Goal: Information Seeking & Learning: Understand process/instructions

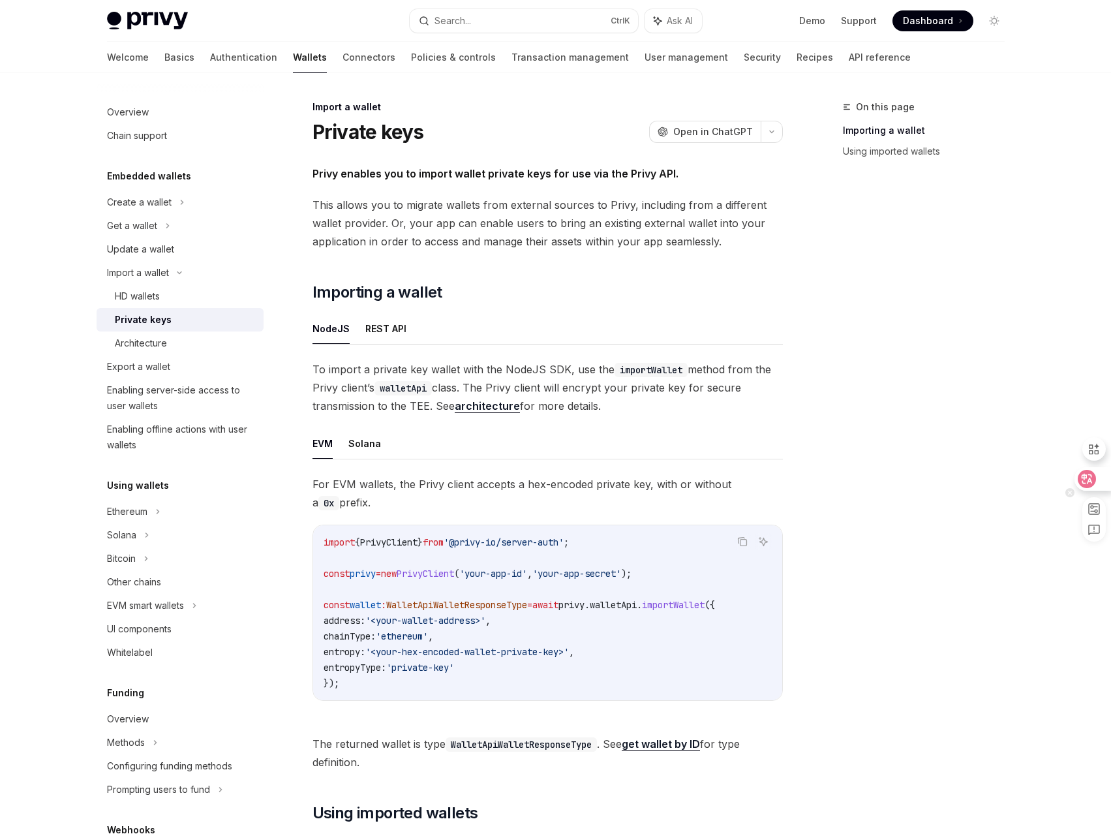
click at [1091, 479] on icon at bounding box center [1086, 478] width 13 height 13
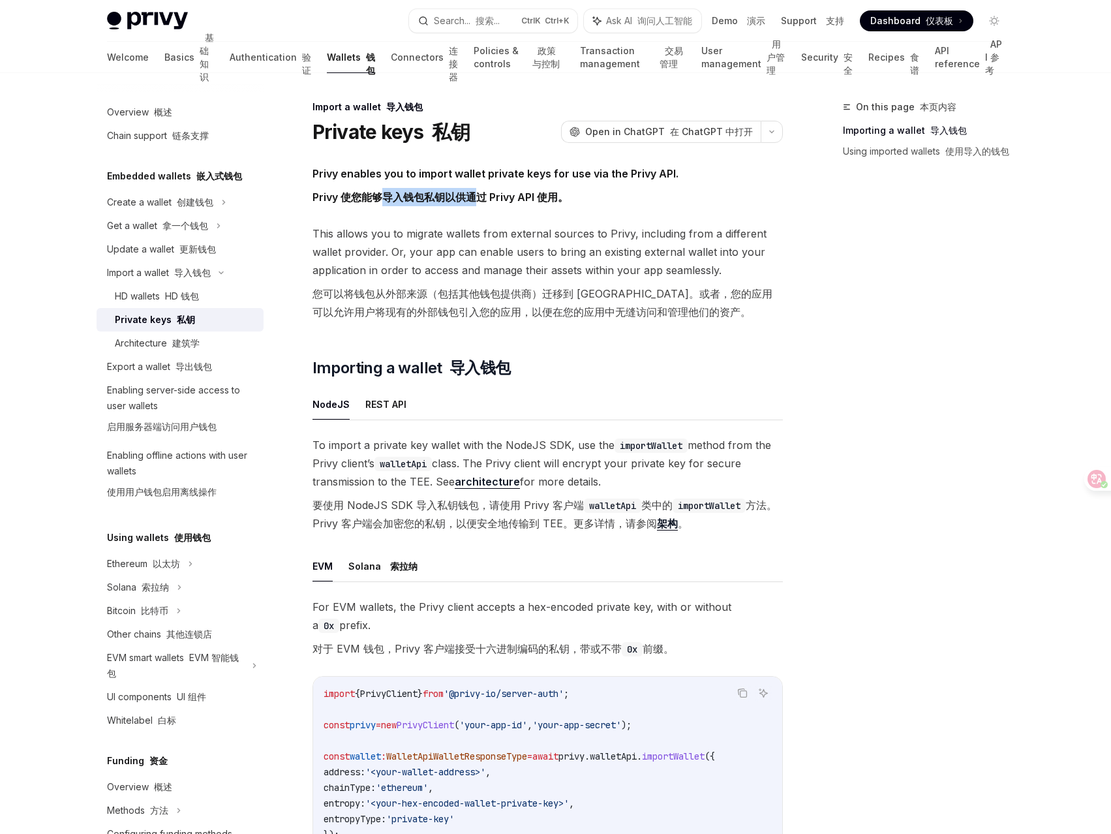
drag, startPoint x: 381, startPoint y: 196, endPoint x: 472, endPoint y: 200, distance: 90.7
click at [472, 200] on font "Privy 使您能够导入钱包私钥以供通过 Privy API 使用。" at bounding box center [440, 196] width 256 height 13
click at [526, 245] on span "This allows you to migrate wallets from external sources to Privy, including fr…" at bounding box center [547, 275] width 470 height 102
drag, startPoint x: 419, startPoint y: 190, endPoint x: 507, endPoint y: 206, distance: 89.4
click at [497, 189] on font "Privy 使您能够导入钱包私钥以供通过 Privy API 使用。" at bounding box center [440, 197] width 256 height 18
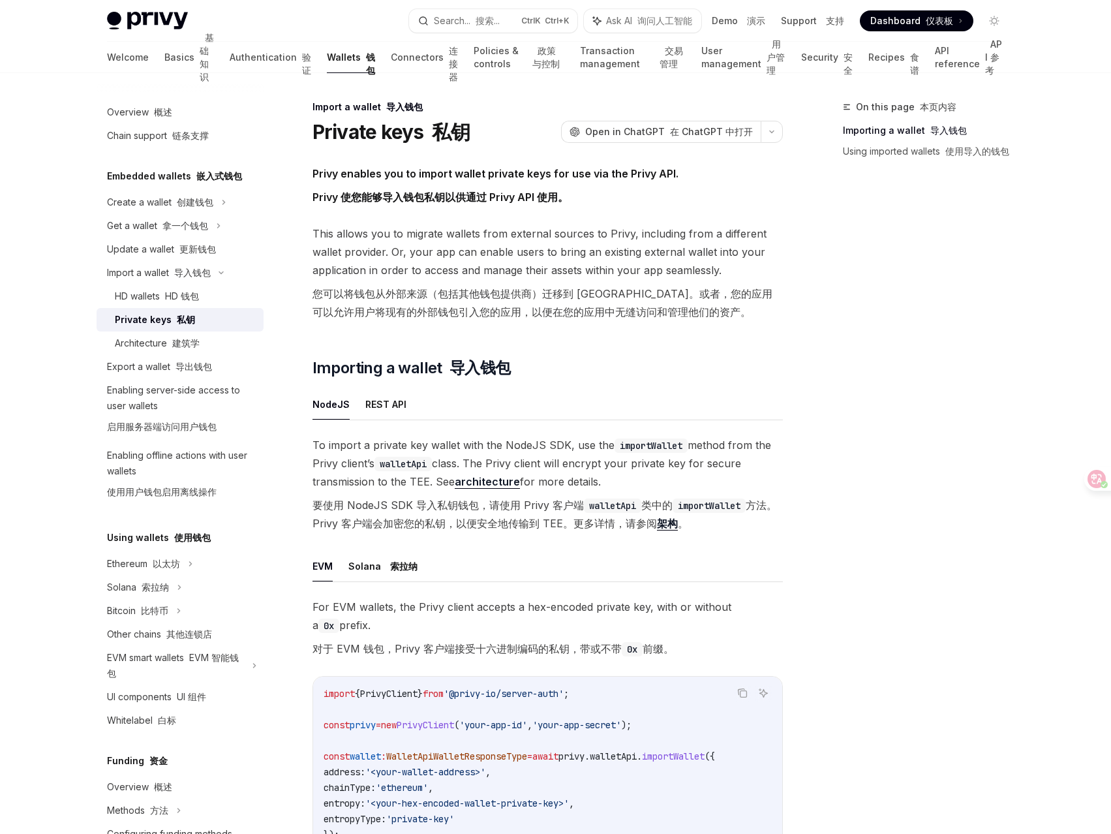
click at [564, 266] on span "This allows you to migrate wallets from external sources to Privy, including fr…" at bounding box center [547, 275] width 470 height 102
drag, startPoint x: 347, startPoint y: 292, endPoint x: 404, endPoint y: 292, distance: 57.4
click at [404, 292] on font "您可以将钱包从外部来源（包括其他钱包提供商）迁移到 [GEOGRAPHIC_DATA]。或者，您的应用可以允许用户将现有的外部钱包引入您的应用，以便在您的应用…" at bounding box center [542, 302] width 460 height 31
click at [488, 295] on font "您可以将钱包从外部来源（包括其他钱包提供商）迁移到 [GEOGRAPHIC_DATA]。或者，您的应用可以允许用户将现有的外部钱包引入您的应用，以便在您的应用…" at bounding box center [542, 302] width 460 height 31
drag, startPoint x: 678, startPoint y: 293, endPoint x: 725, endPoint y: 294, distance: 47.0
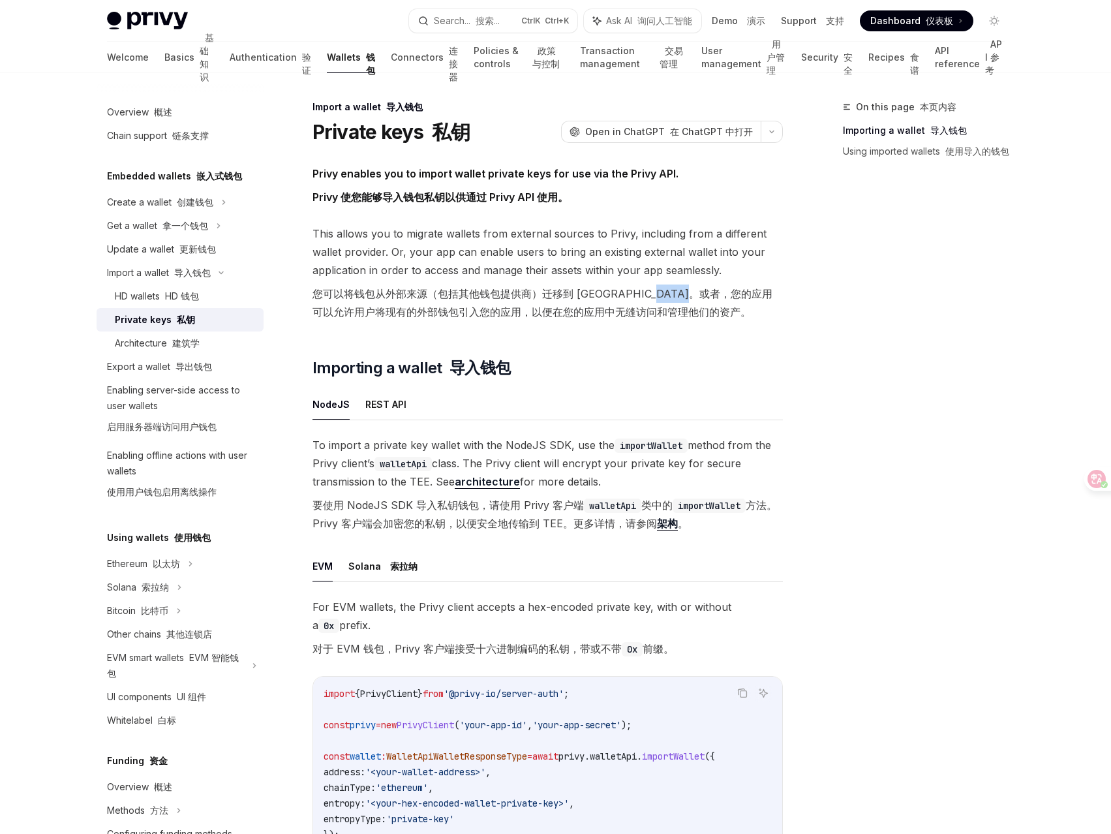
click at [725, 294] on font "您可以将钱包从外部来源（包括其他钱包提供商）迁移到 [GEOGRAPHIC_DATA]。或者，您的应用可以允许用户将现有的外部钱包引入您的应用，以便在您的应用…" at bounding box center [542, 302] width 460 height 31
click at [747, 295] on font "您可以将钱包从外部来源（包括其他钱包提供商）迁移到 [GEOGRAPHIC_DATA]。或者，您的应用可以允许用户将现有的外部钱包引入您的应用，以便在您的应用…" at bounding box center [542, 302] width 460 height 31
drag, startPoint x: 375, startPoint y: 309, endPoint x: 558, endPoint y: 308, distance: 183.3
click at [556, 307] on font "您可以将钱包从外部来源（包括其他钱包提供商）迁移到 [GEOGRAPHIC_DATA]。或者，您的应用可以允许用户将现有的外部钱包引入您的应用，以便在您的应用…" at bounding box center [542, 302] width 460 height 31
click at [610, 311] on font "您可以将钱包从外部来源（包括其他钱包提供商）迁移到 [GEOGRAPHIC_DATA]。或者，您的应用可以允许用户将现有的外部钱包引入您的应用，以便在您的应用…" at bounding box center [542, 302] width 460 height 31
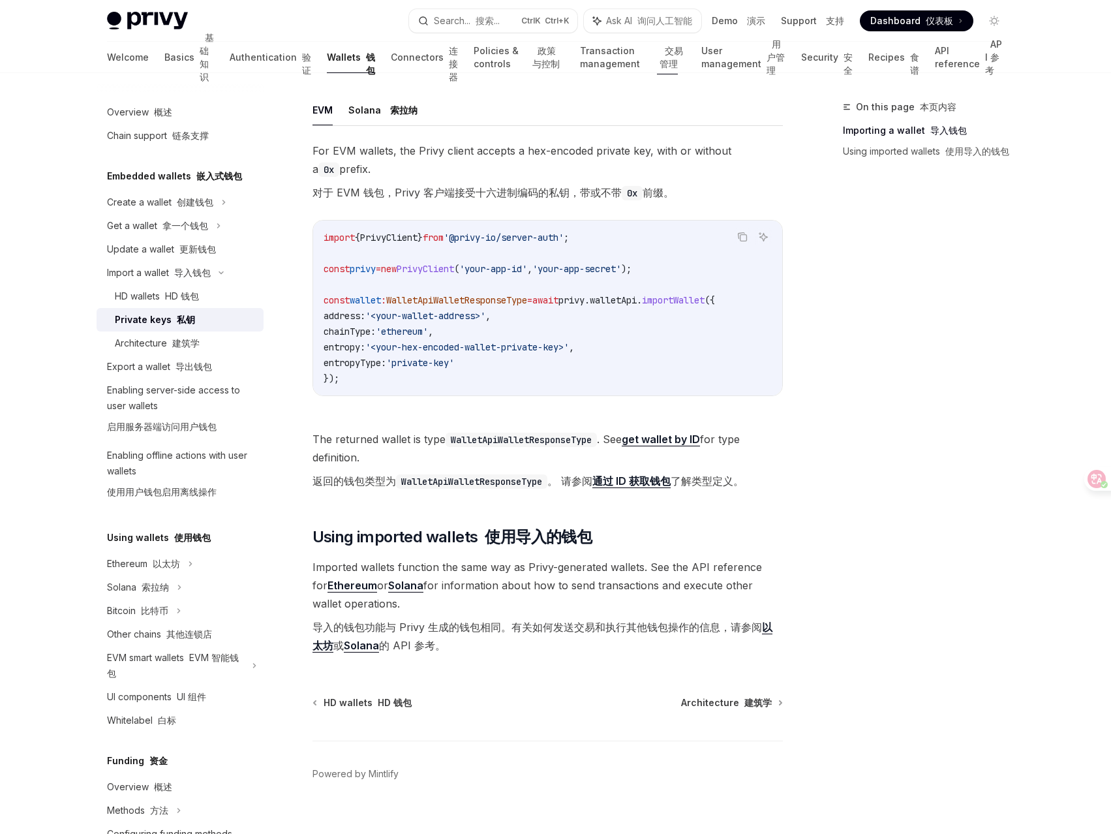
scroll to position [491, 0]
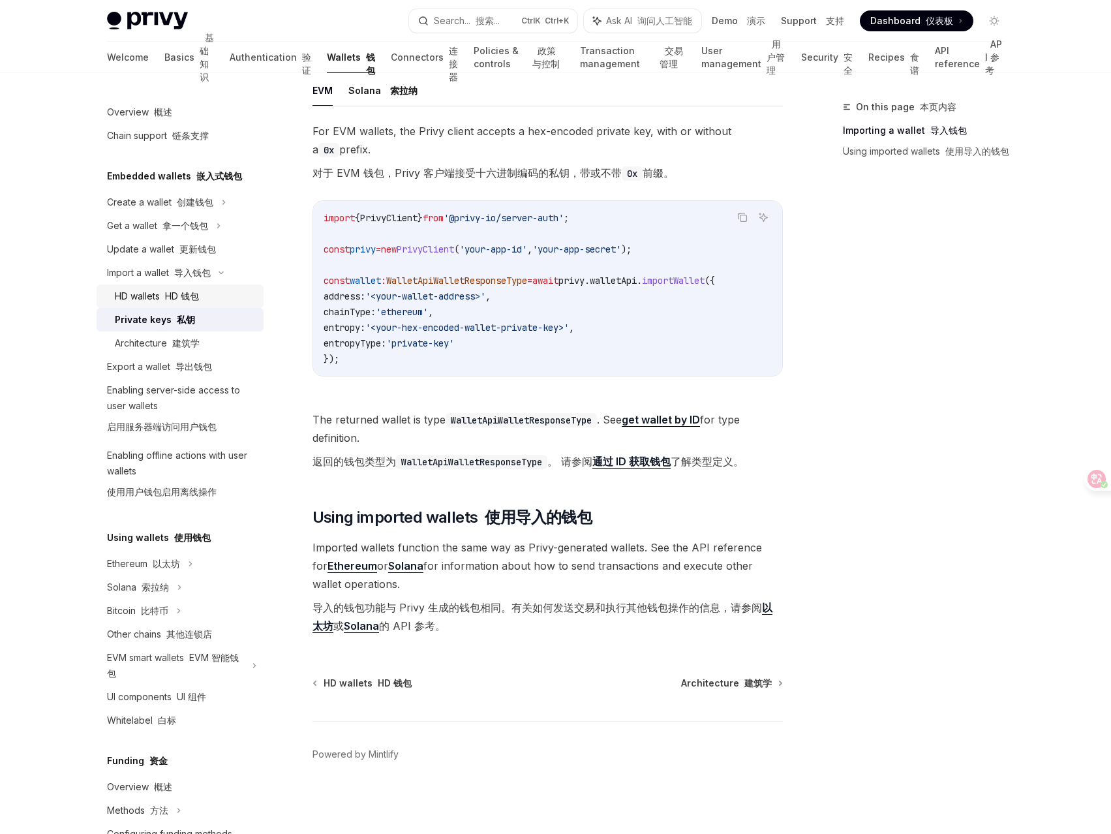
click at [182, 295] on font "HD 钱包" at bounding box center [182, 295] width 34 height 11
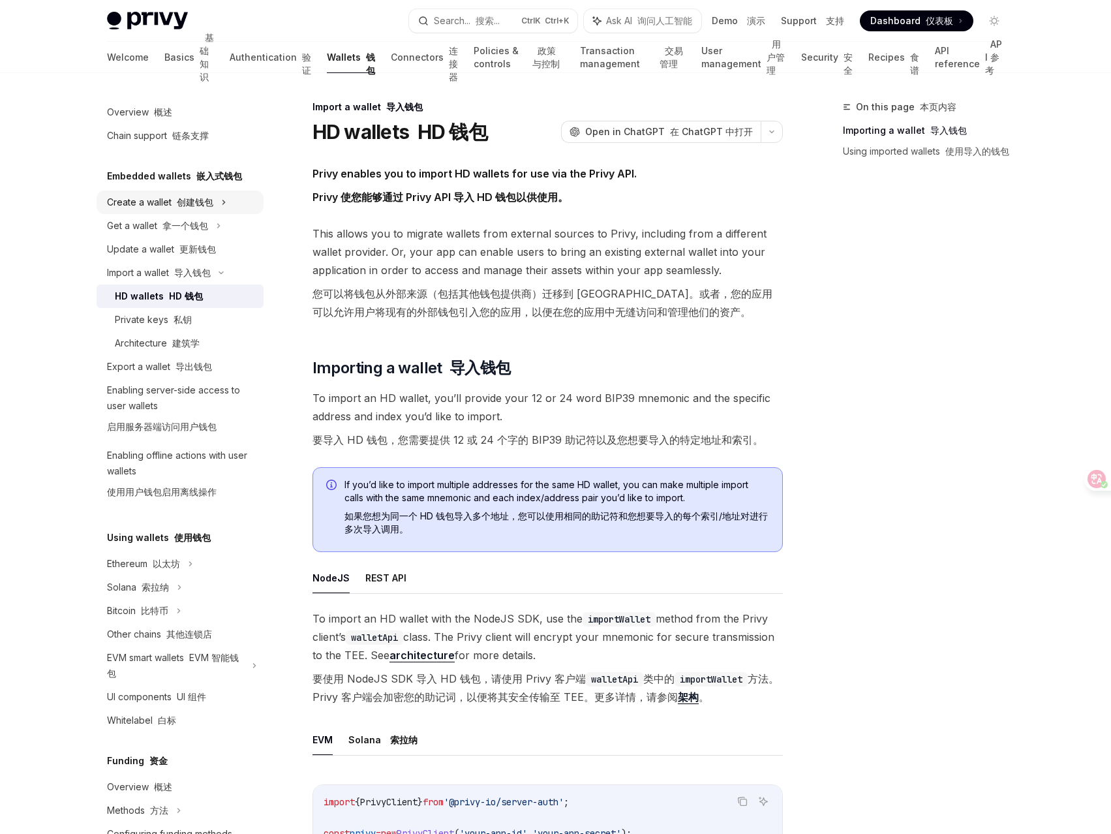
click at [226, 202] on div "Create a wallet 创建钱包" at bounding box center [180, 201] width 167 height 23
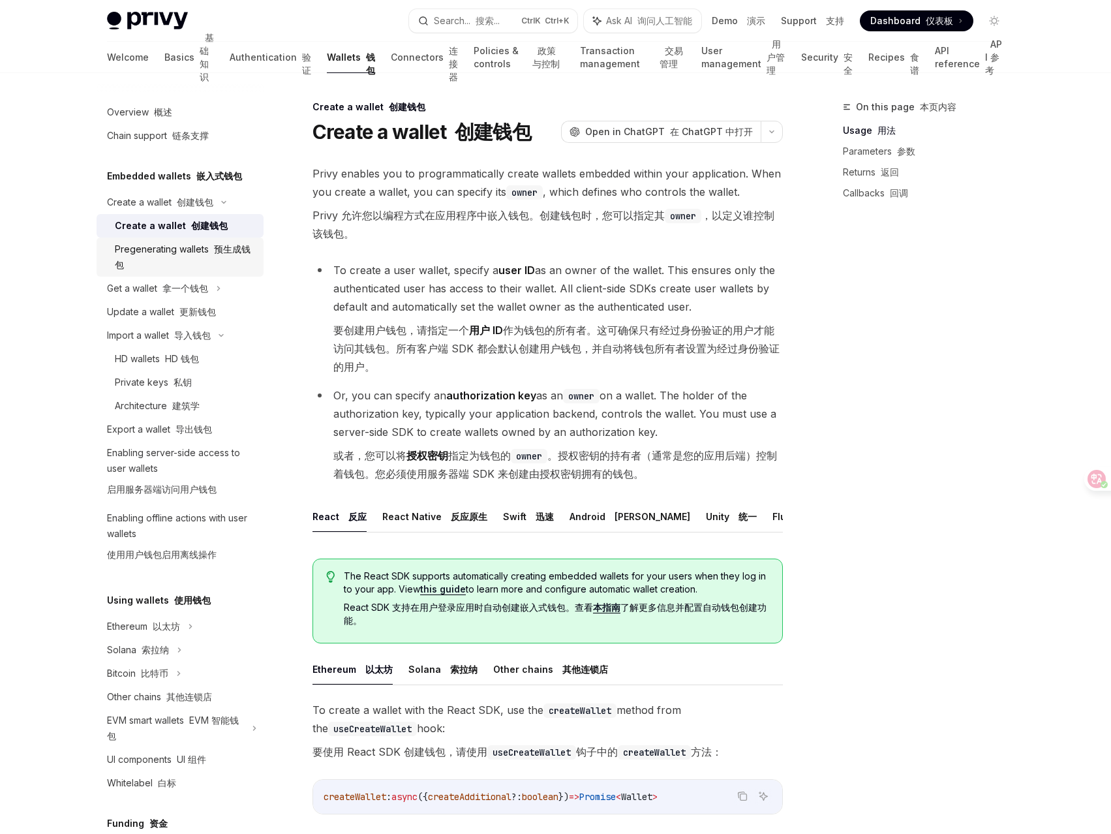
click at [198, 256] on div "Pregenerating wallets 预生成钱包" at bounding box center [185, 256] width 141 height 31
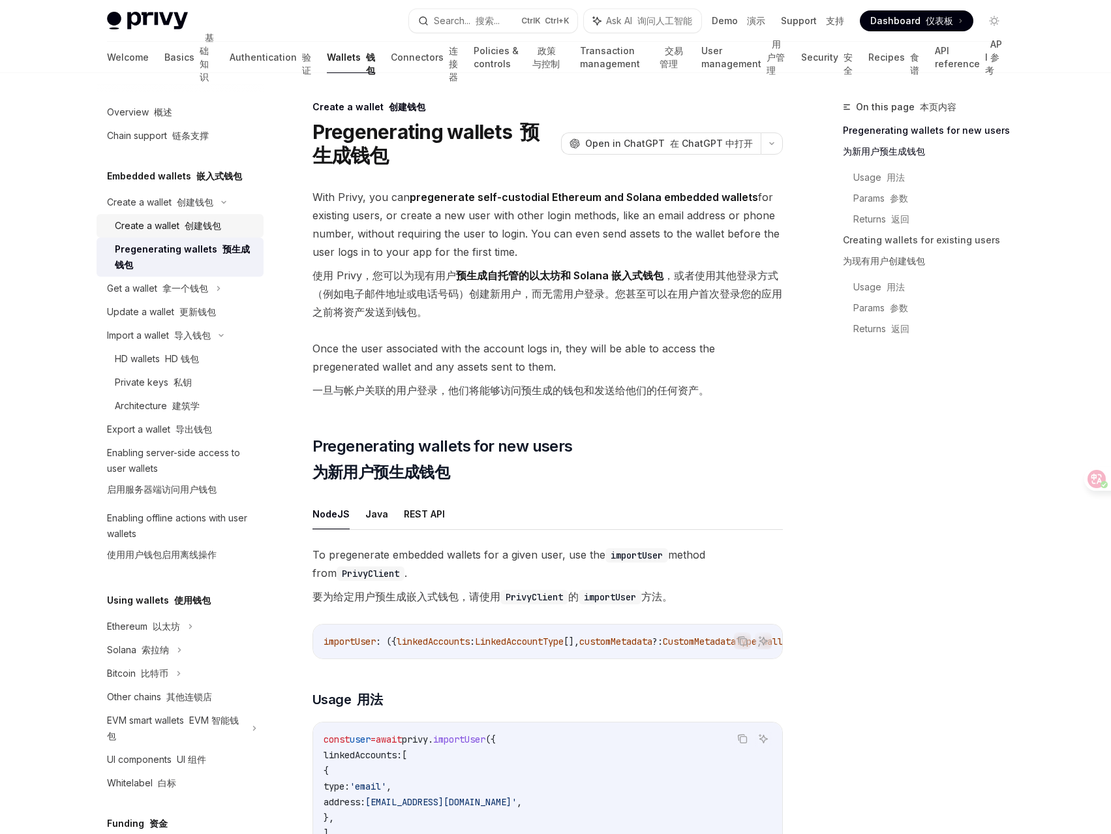
click at [178, 225] on div "Create a wallet 创建钱包" at bounding box center [168, 226] width 106 height 16
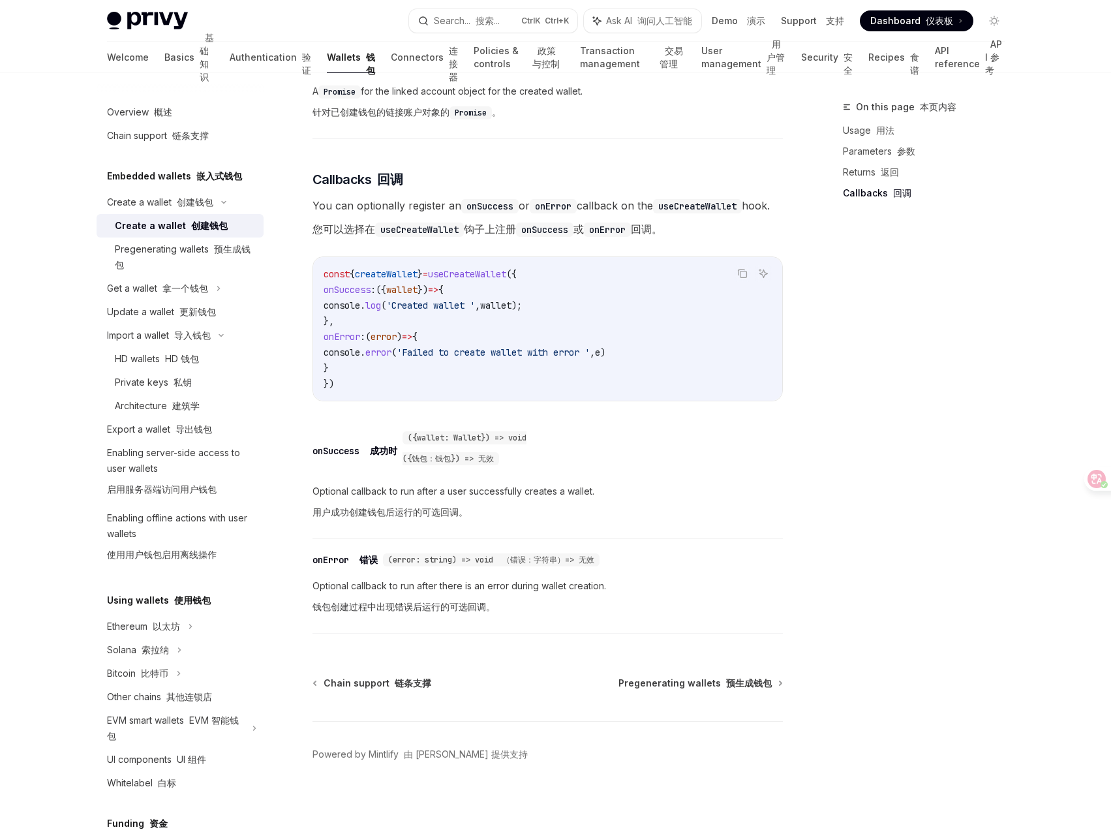
scroll to position [1149, 0]
click at [192, 254] on div "Pregenerating wallets 预生成钱包" at bounding box center [185, 256] width 141 height 31
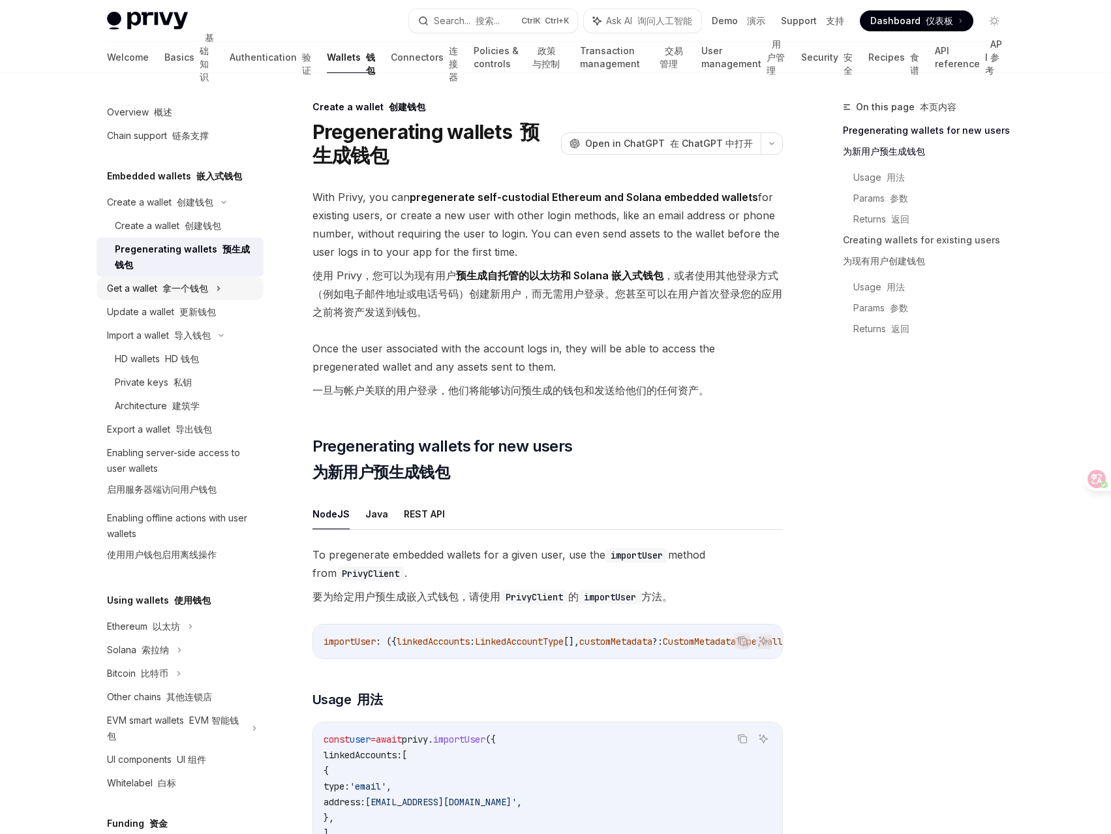
click at [217, 290] on icon at bounding box center [218, 288] width 5 height 16
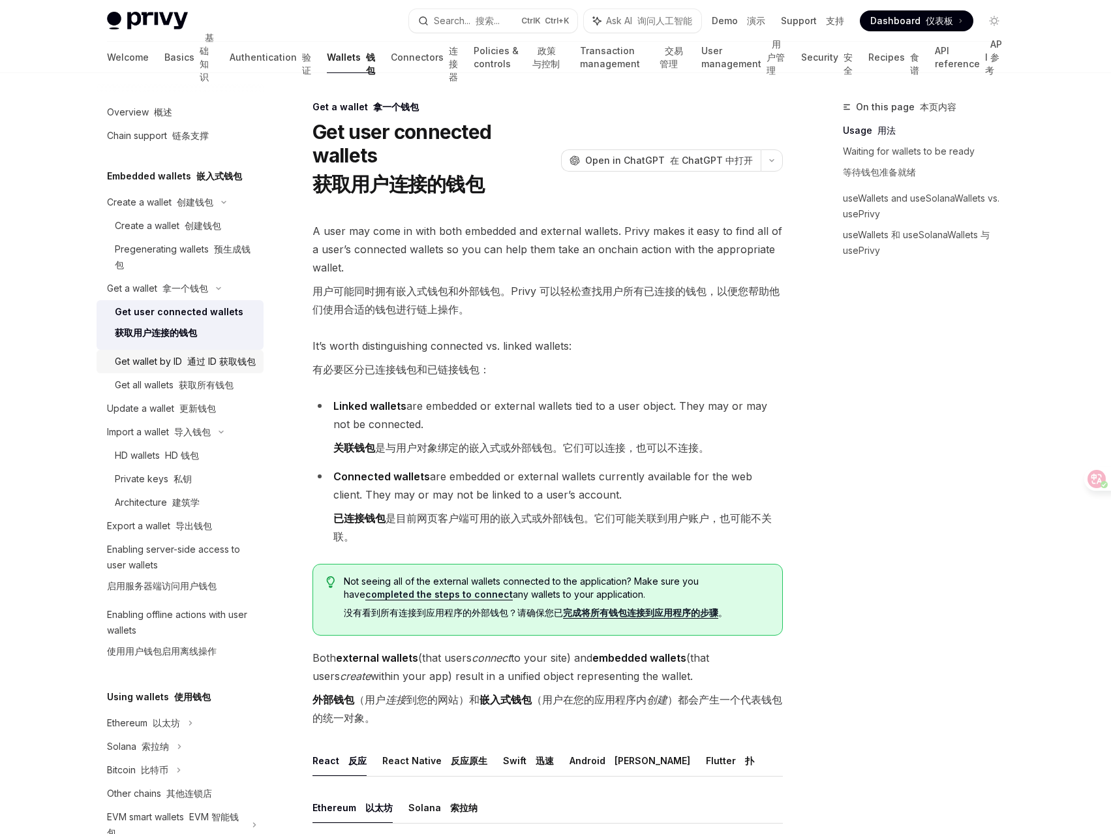
click at [212, 369] on div "Get wallet by ID 通过 ID 获取钱包" at bounding box center [185, 362] width 141 height 16
type textarea "*"
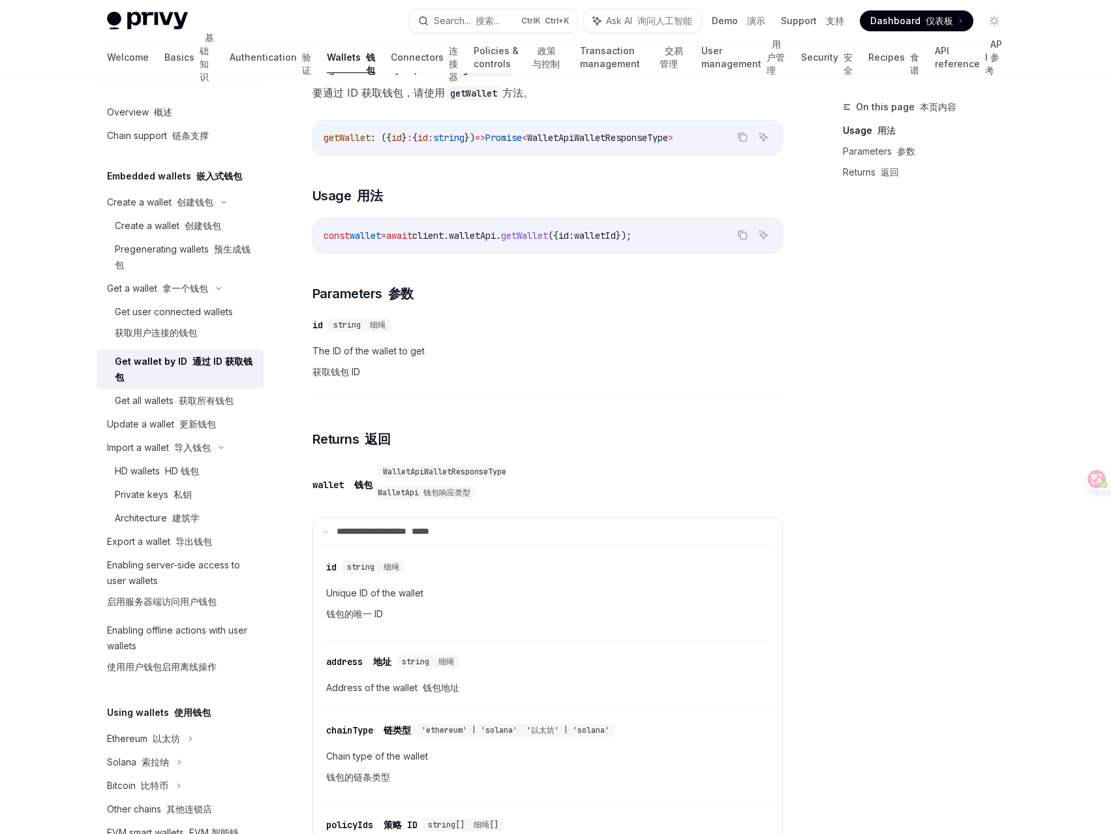
scroll to position [307, 0]
